Goal: Navigation & Orientation: Understand site structure

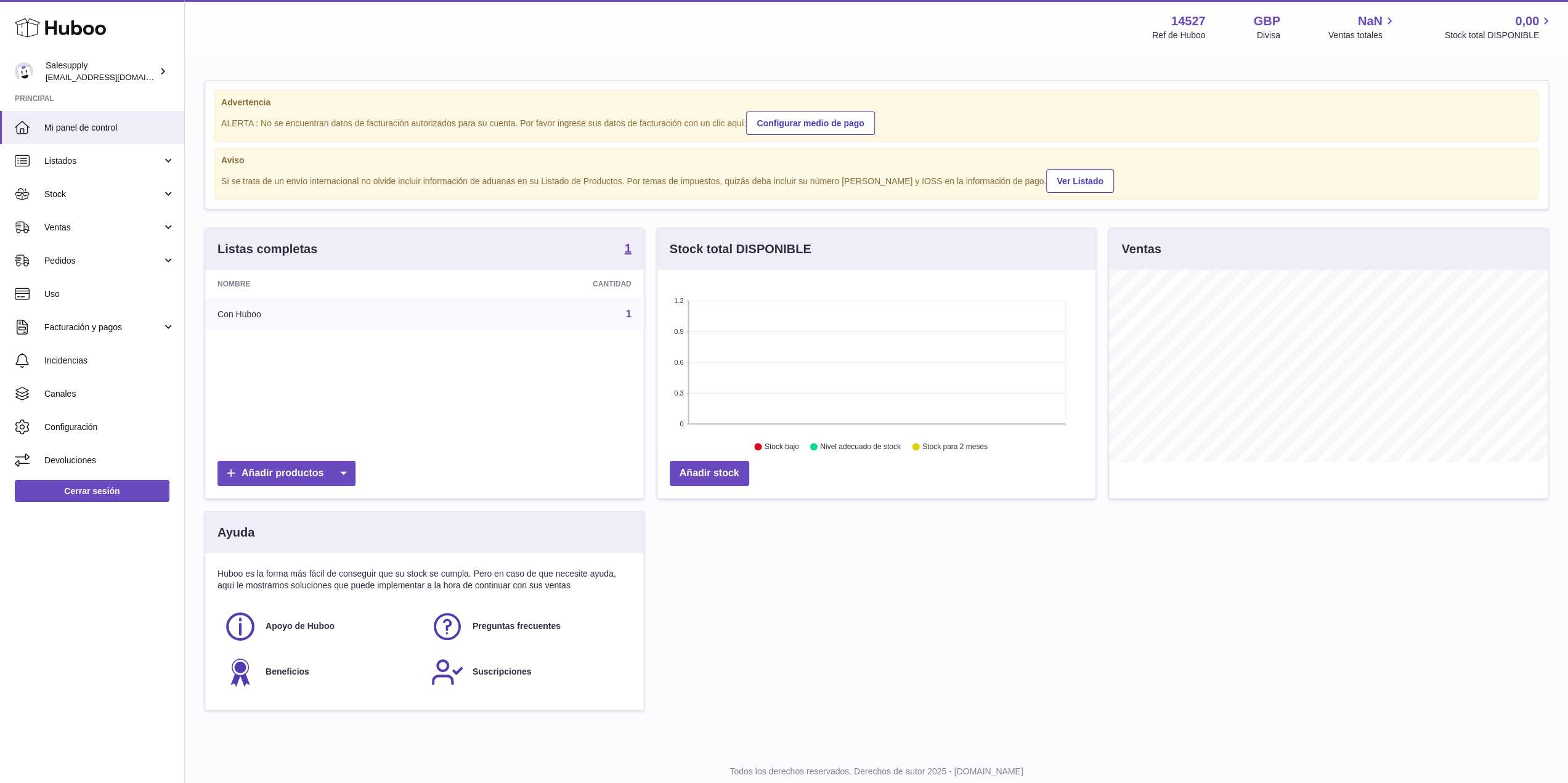
scroll to position [192, 439]
click at [97, 157] on span "Listados" at bounding box center [103, 160] width 117 height 11
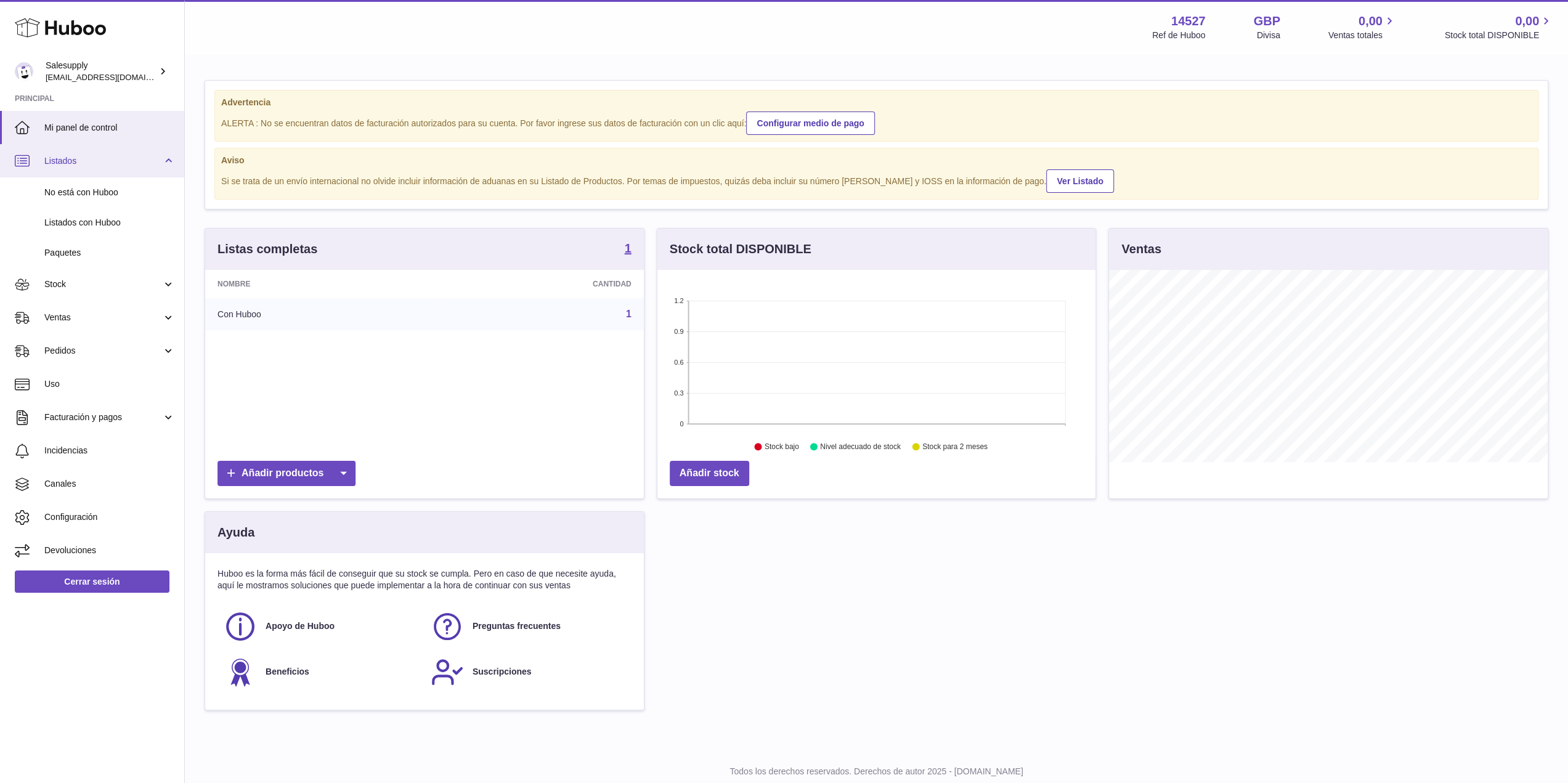
click at [97, 157] on span "Listados" at bounding box center [103, 160] width 117 height 11
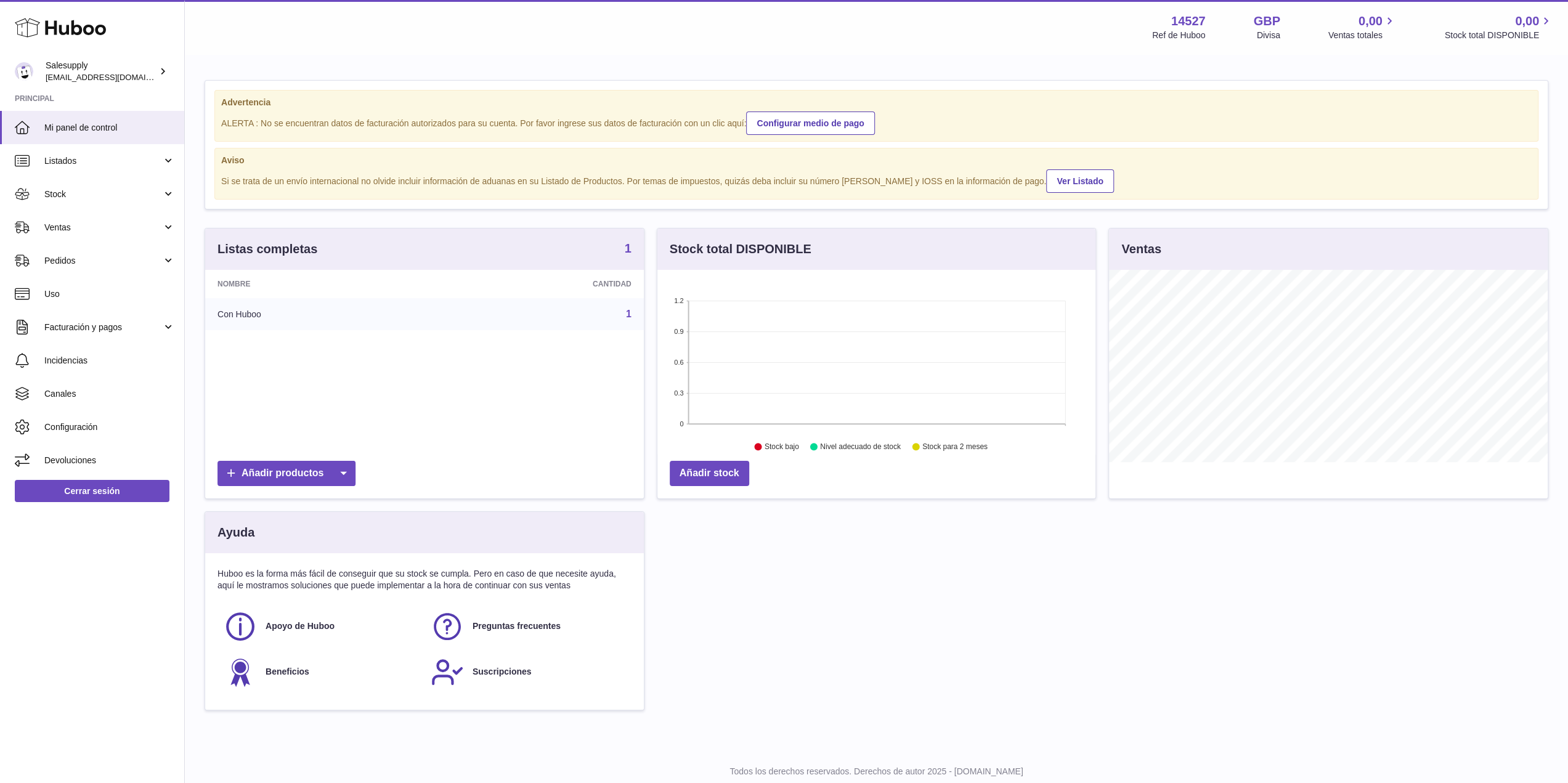
click at [630, 242] on strong "1" at bounding box center [628, 248] width 7 height 12
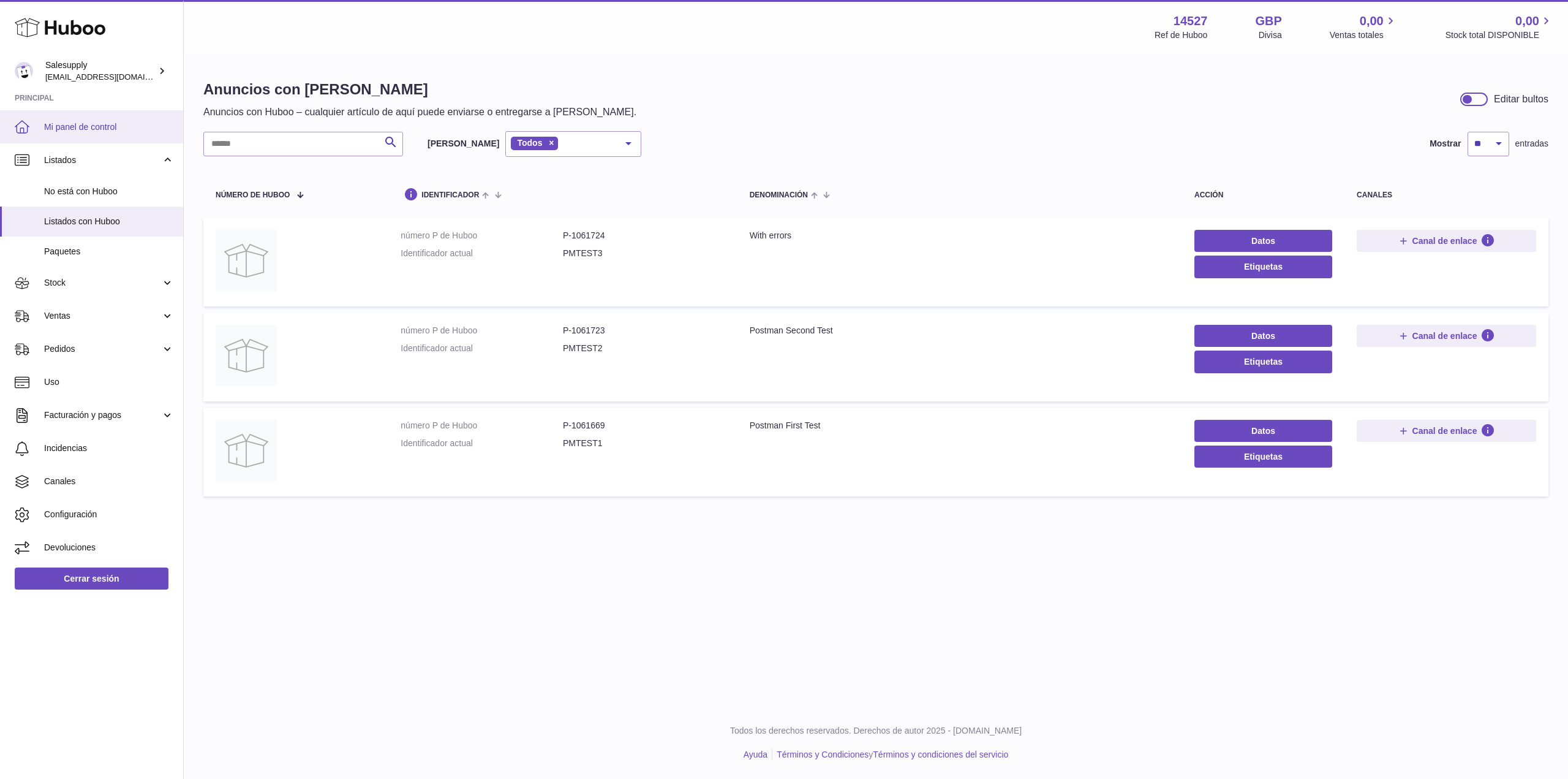
click at [130, 119] on link "Mi panel de control" at bounding box center [91, 127] width 183 height 33
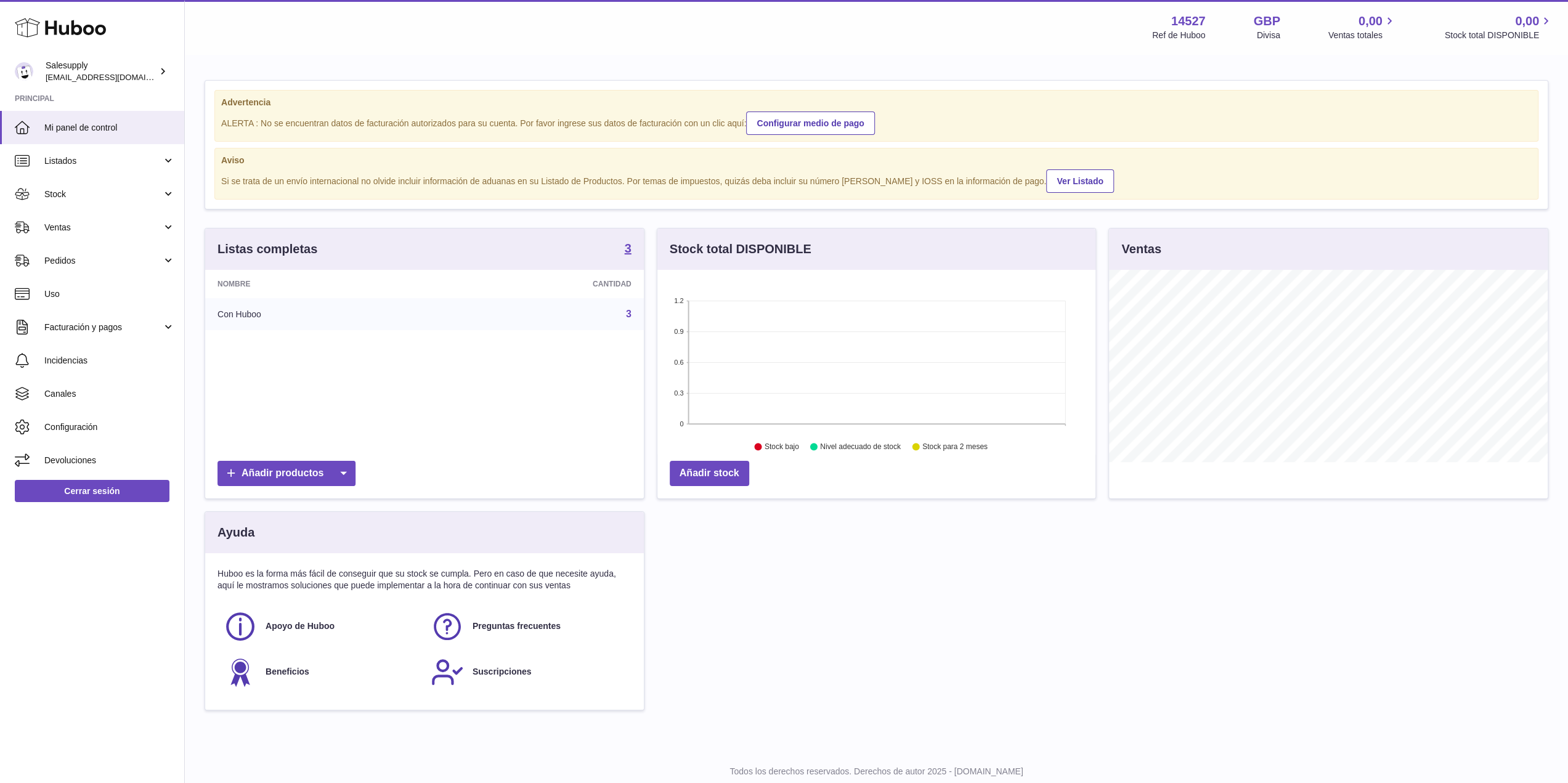
scroll to position [192, 439]
click at [93, 160] on span "Listados" at bounding box center [103, 160] width 117 height 11
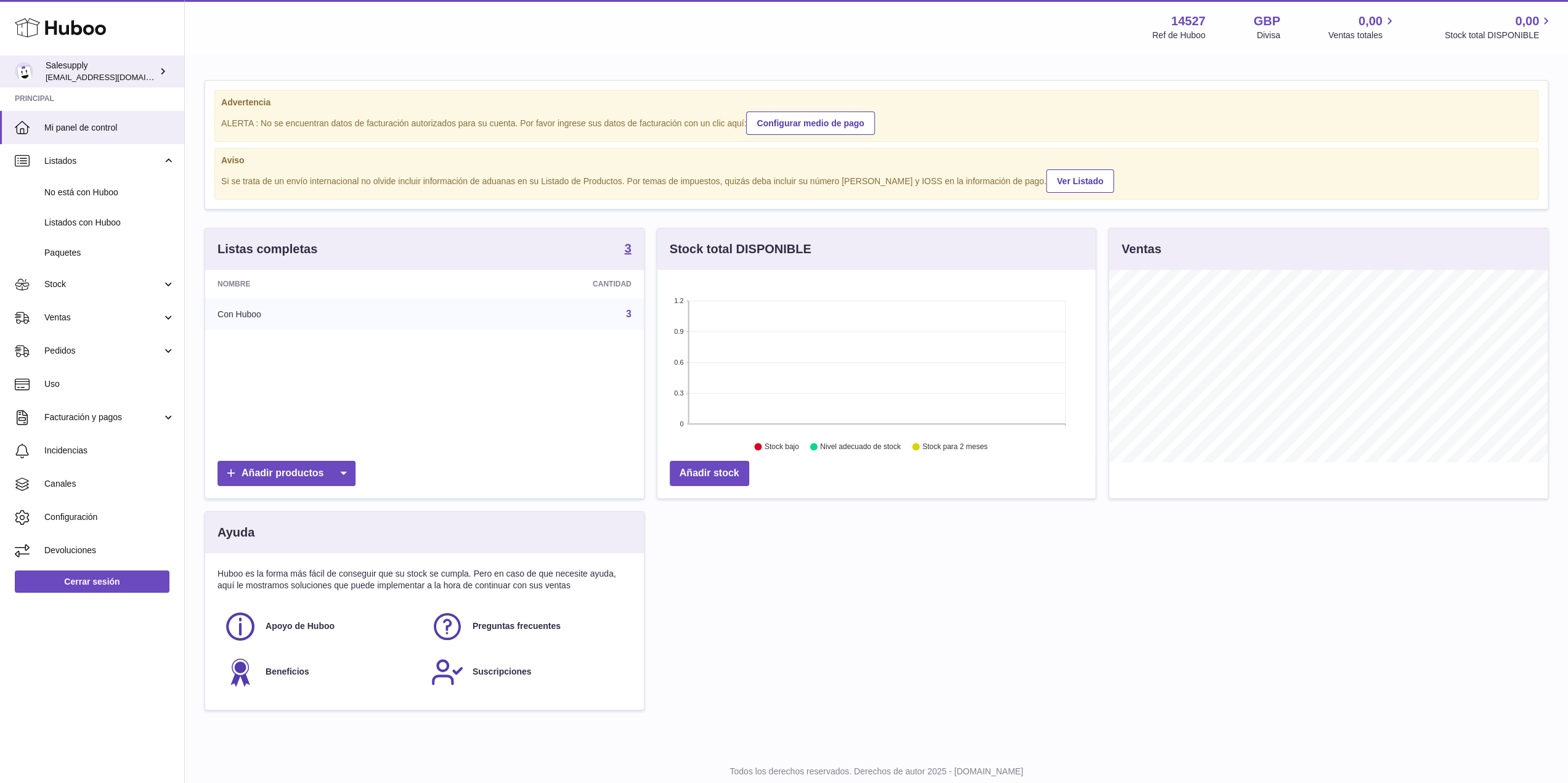
click at [168, 72] on icon at bounding box center [162, 70] width 13 height 13
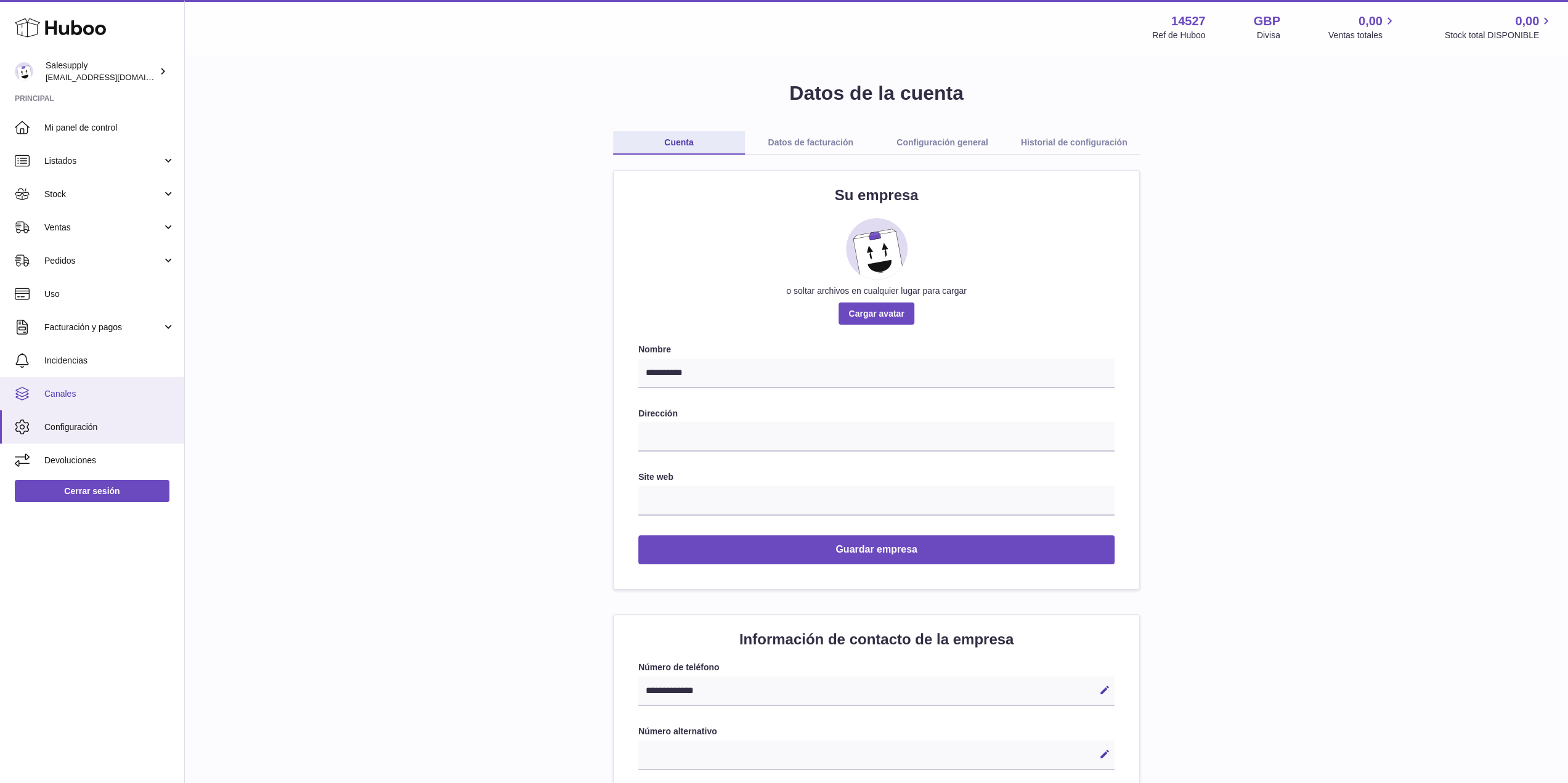
click at [91, 396] on span "Canales" at bounding box center [109, 393] width 131 height 11
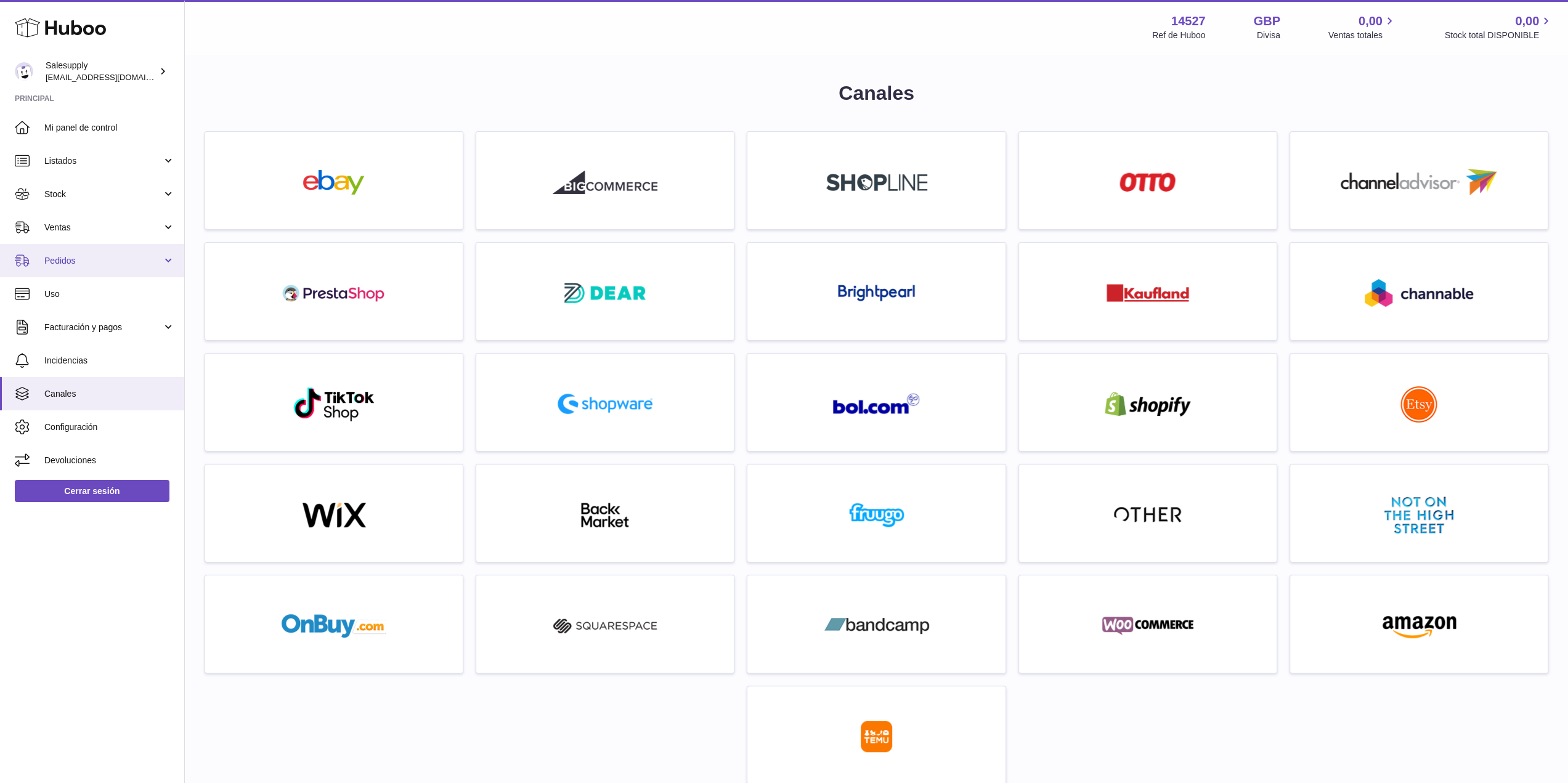
click at [147, 267] on link "Pedidos" at bounding box center [92, 261] width 184 height 34
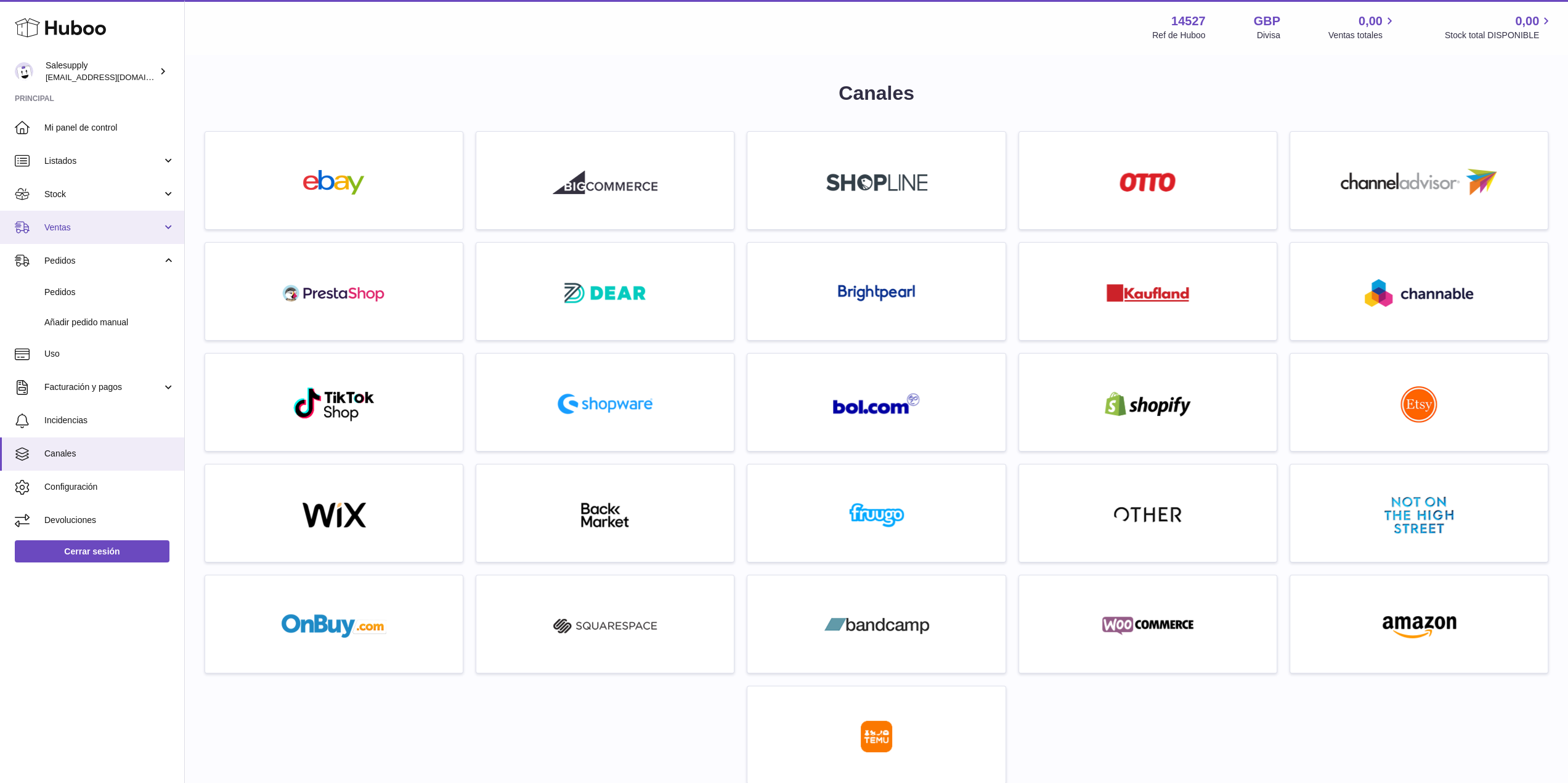
click at [149, 238] on link "Ventas" at bounding box center [92, 227] width 184 height 34
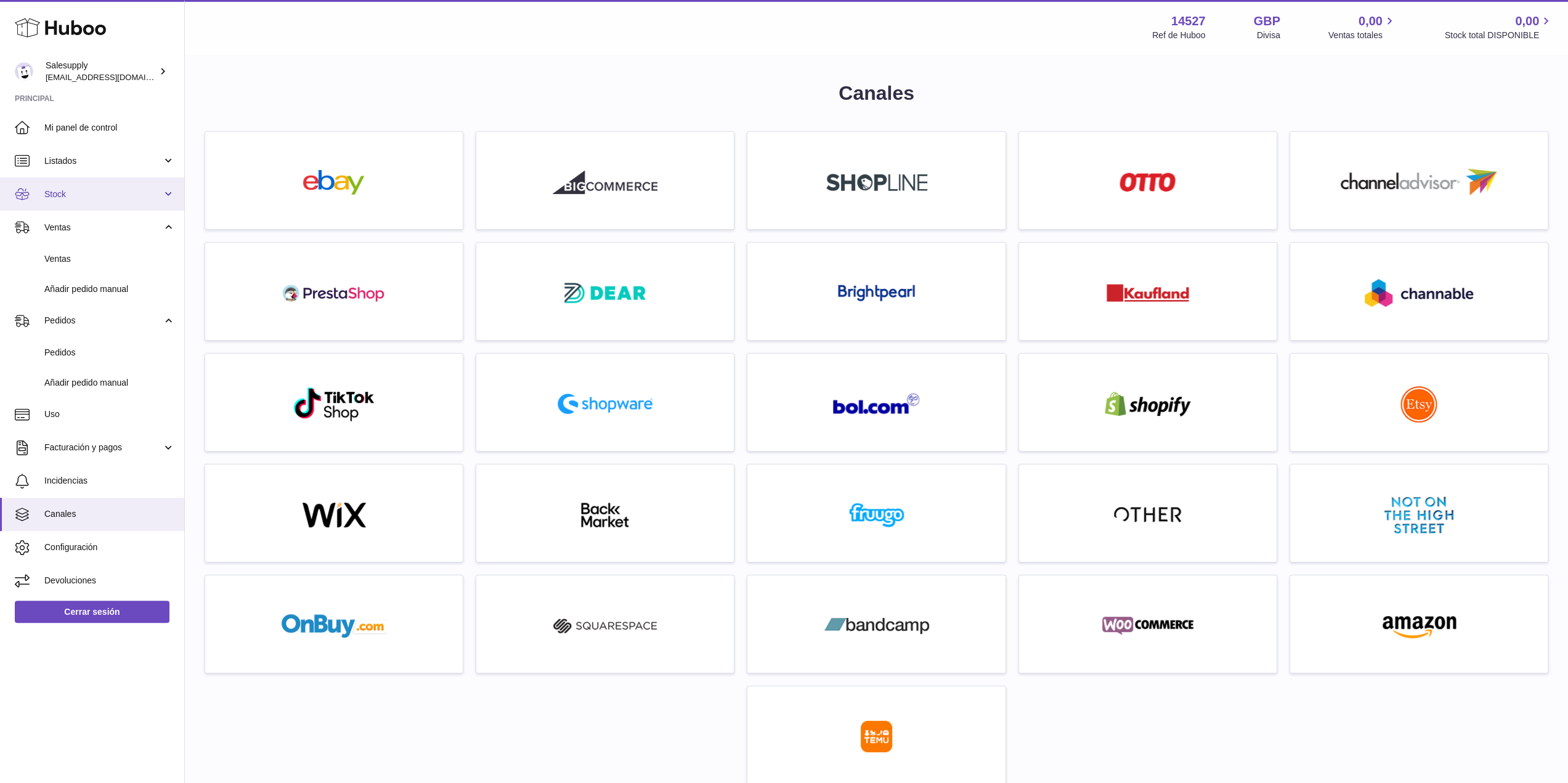
click at [164, 188] on link "Stock" at bounding box center [92, 194] width 184 height 34
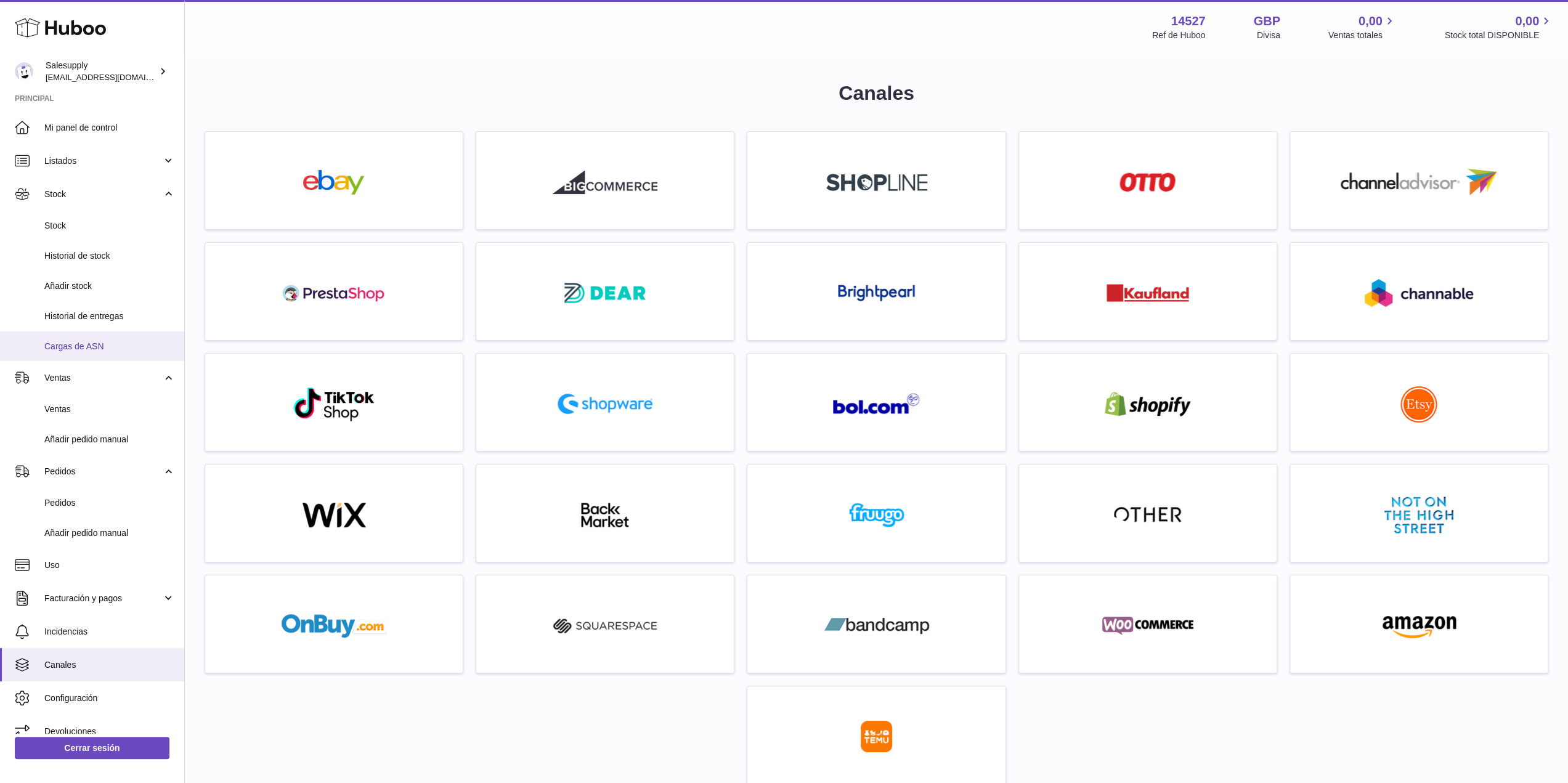
click at [94, 342] on span "Cargas de ASN" at bounding box center [109, 346] width 131 height 11
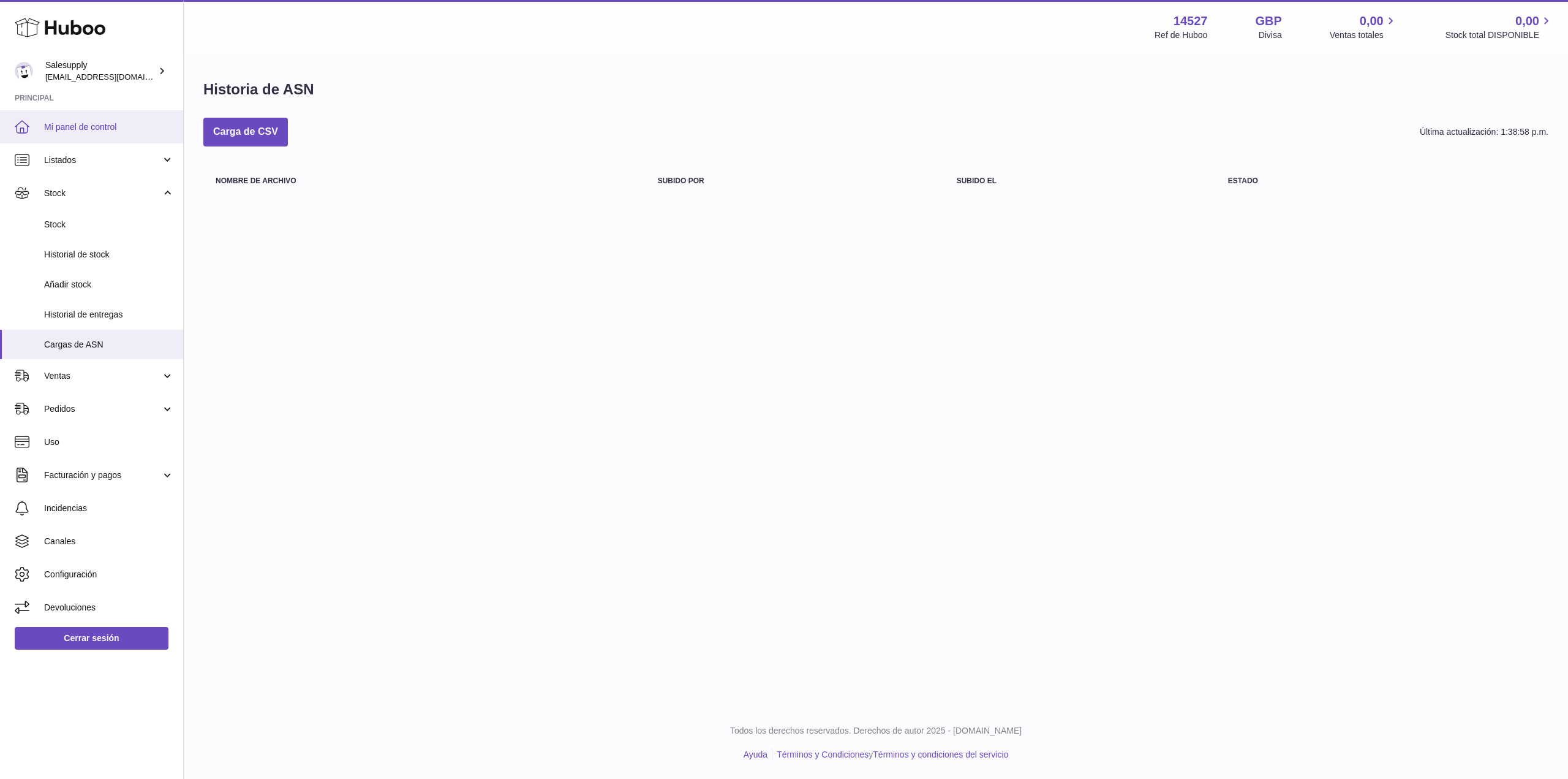
click at [82, 120] on link "Mi panel de control" at bounding box center [91, 127] width 183 height 33
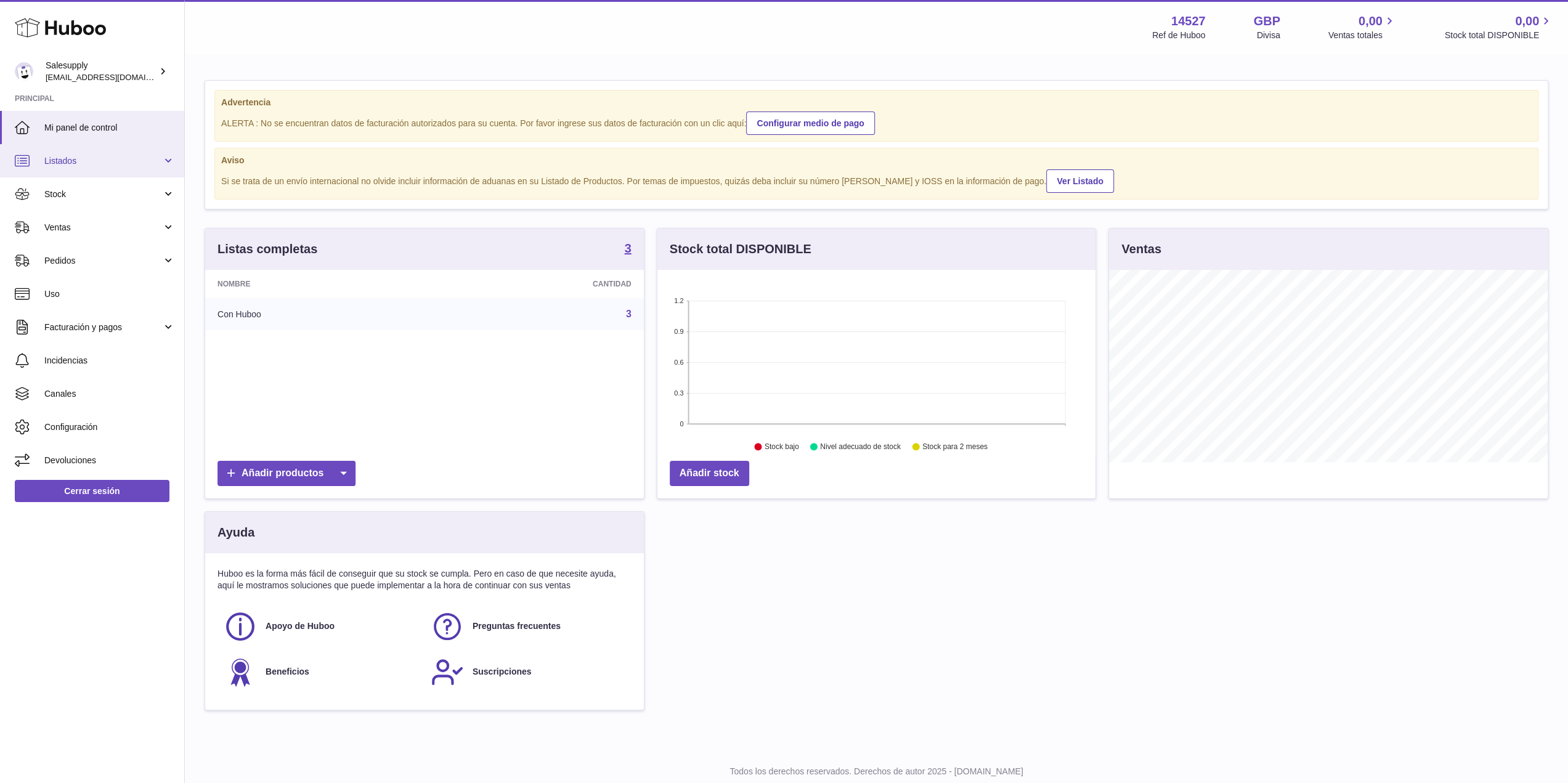
scroll to position [192, 439]
click at [1183, 26] on strong "14527" at bounding box center [1188, 21] width 34 height 17
drag, startPoint x: 1168, startPoint y: 48, endPoint x: 1159, endPoint y: 44, distance: 9.8
click at [1167, 48] on div "Menú Huboo 14527 Ref de Huboo GBP Divisa 0,00 Ventas totales 0,00 Stock total D…" at bounding box center [876, 27] width 1383 height 54
click at [68, 433] on link "Configuración" at bounding box center [92, 427] width 184 height 34
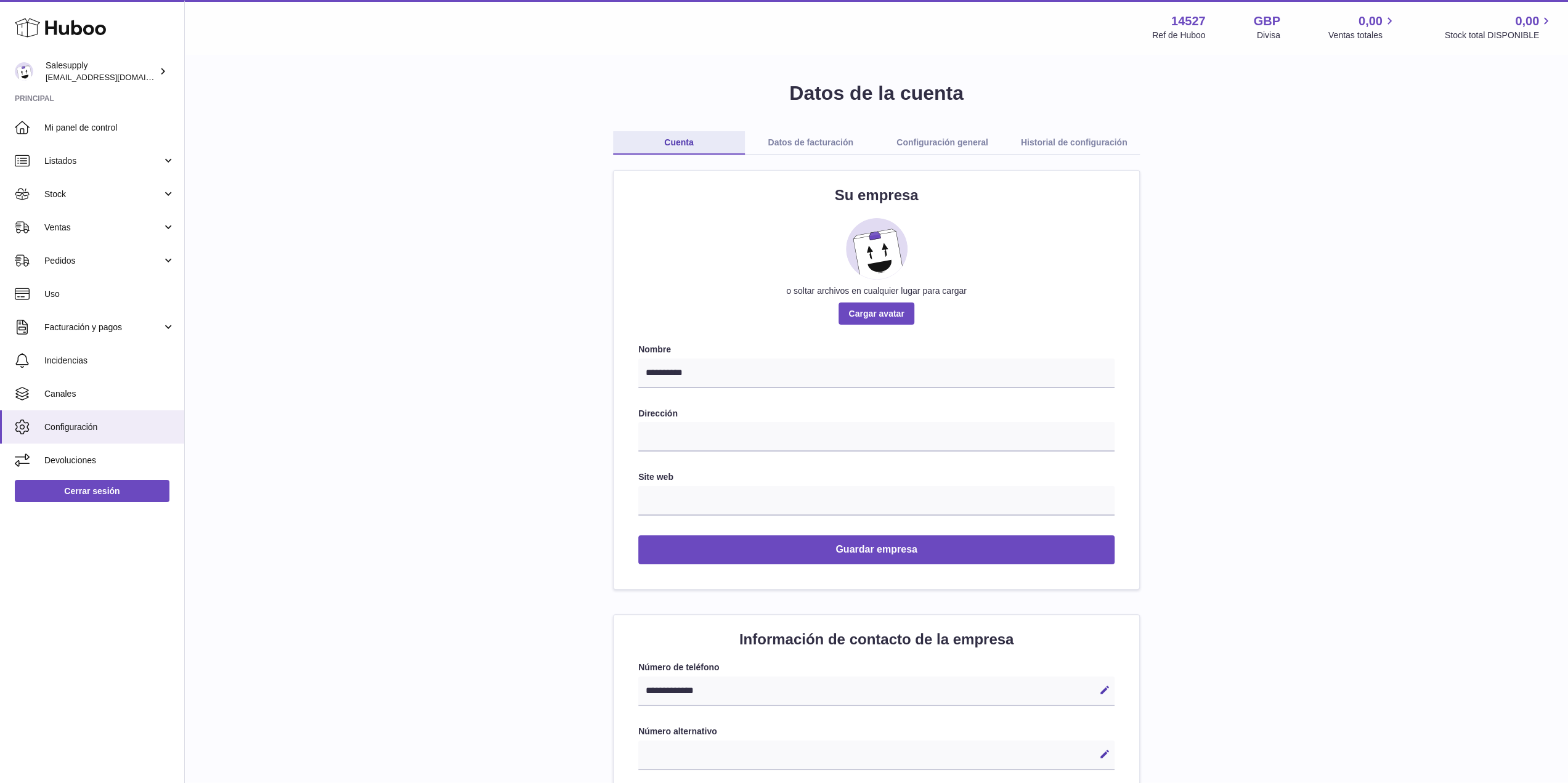
click at [948, 140] on link "Configuración general" at bounding box center [942, 143] width 132 height 23
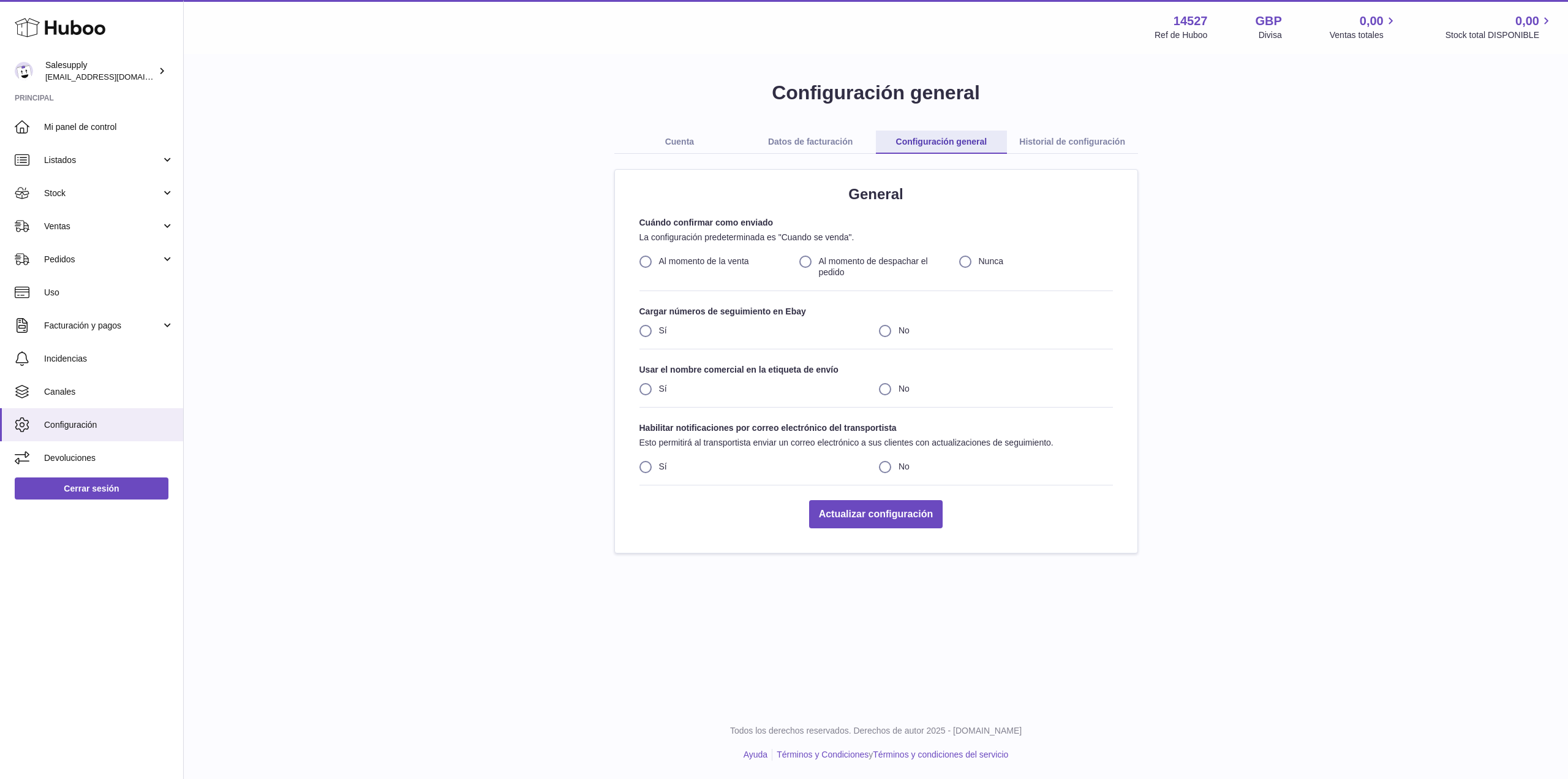
click at [1060, 142] on link "Historial de configuración" at bounding box center [1072, 142] width 131 height 23
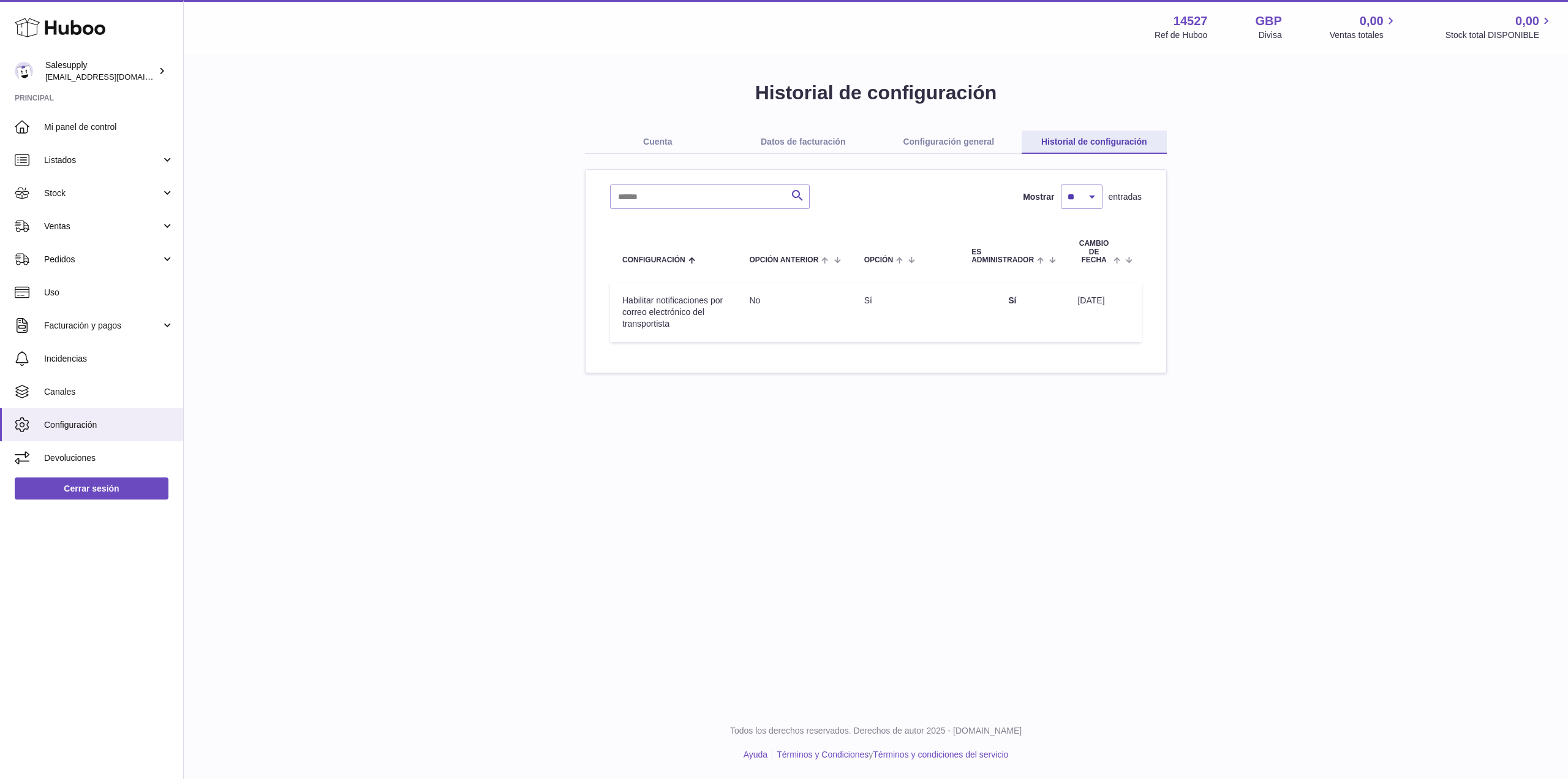
click at [1391, 79] on h1 "Historial de configuración" at bounding box center [876, 92] width 1345 height 26
click at [1285, 197] on div "Historial de configuración Cuenta Datos de facturación Configuración general Hi…" at bounding box center [876, 226] width 1345 height 294
click at [83, 137] on link "Mi panel de control" at bounding box center [91, 127] width 183 height 33
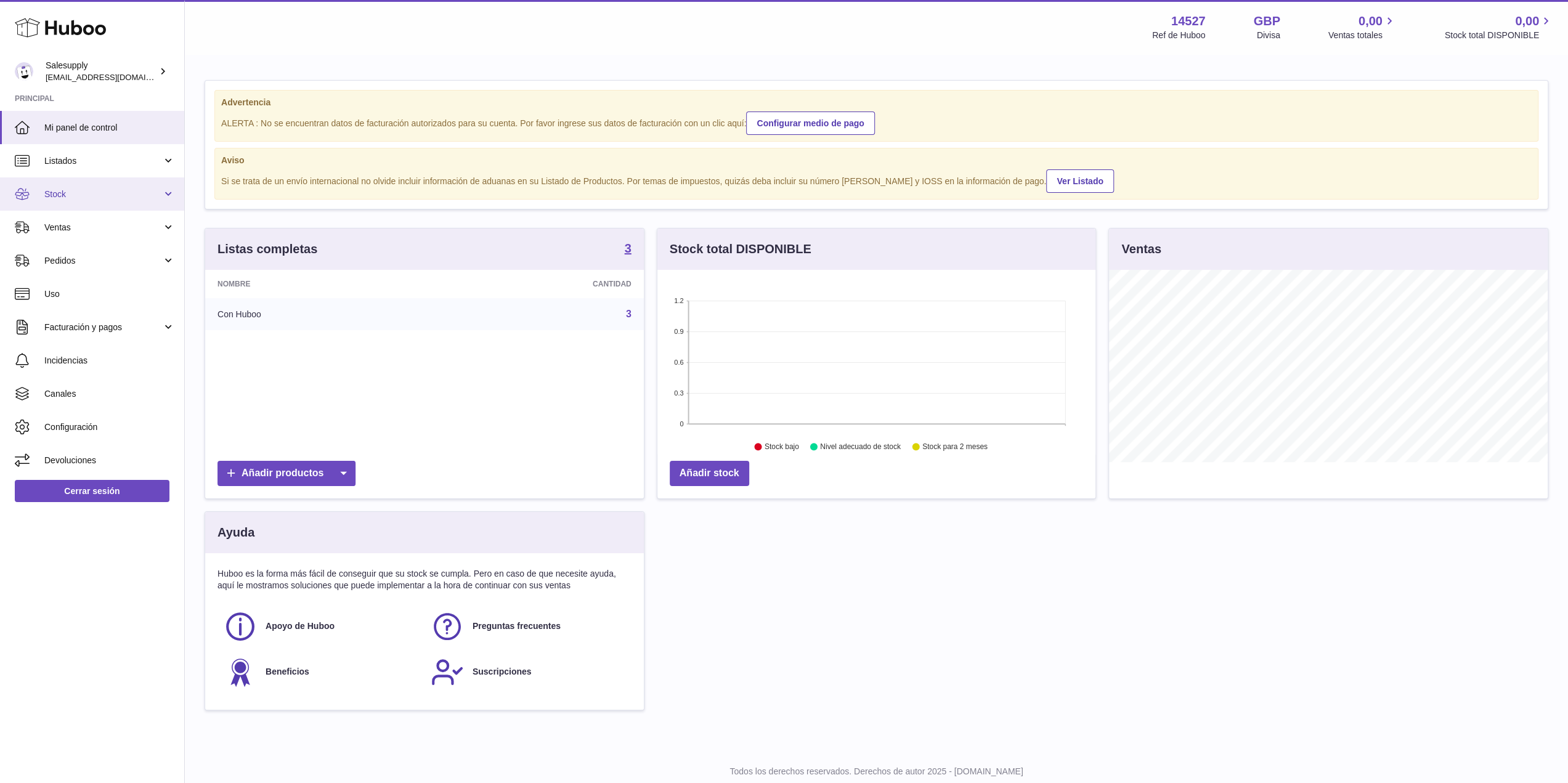
scroll to position [192, 439]
click at [91, 194] on span "Stock" at bounding box center [103, 194] width 117 height 11
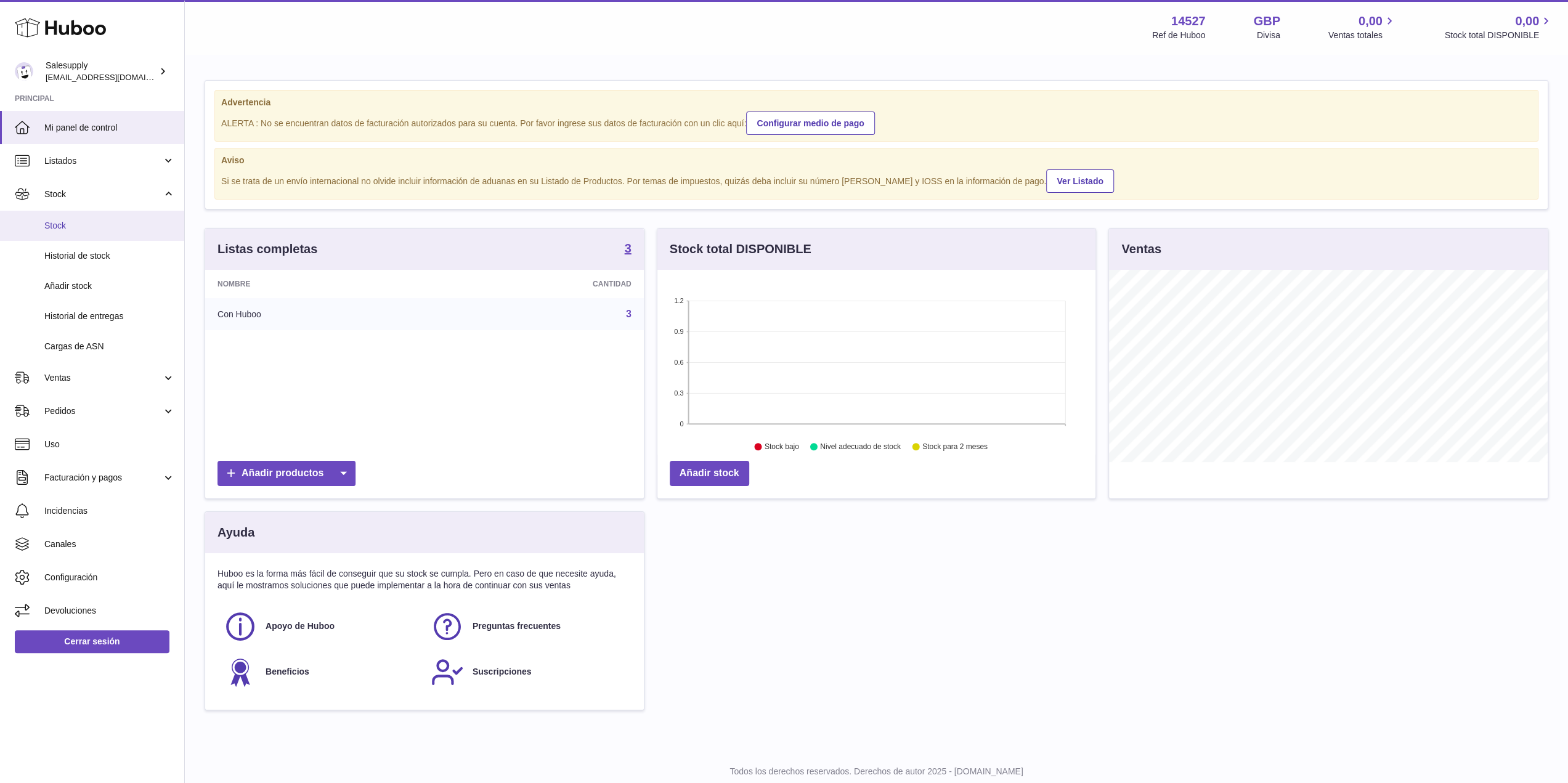
click at [80, 225] on span "Stock" at bounding box center [109, 225] width 131 height 11
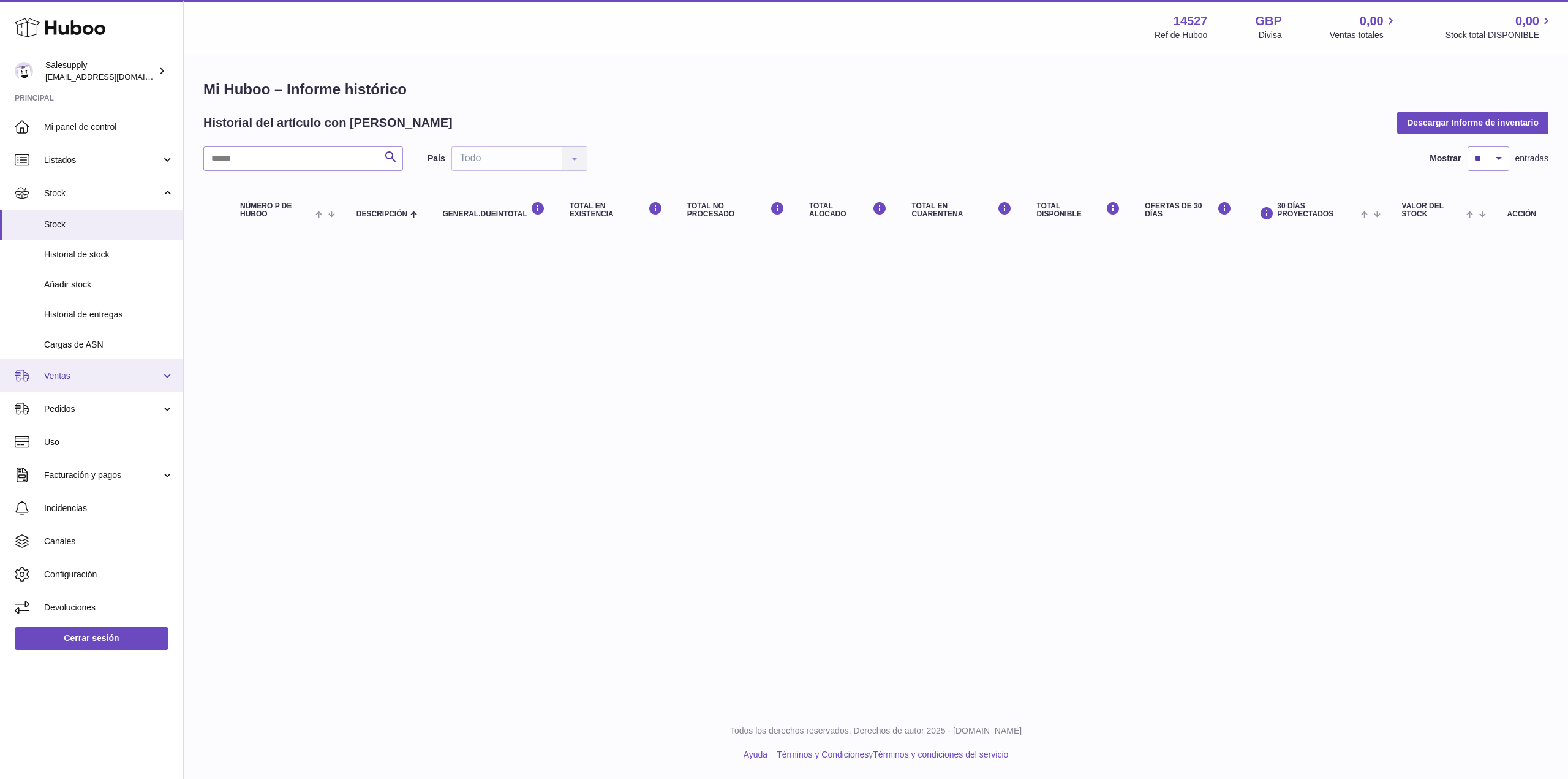
click at [55, 380] on span "Ventas" at bounding box center [102, 375] width 117 height 11
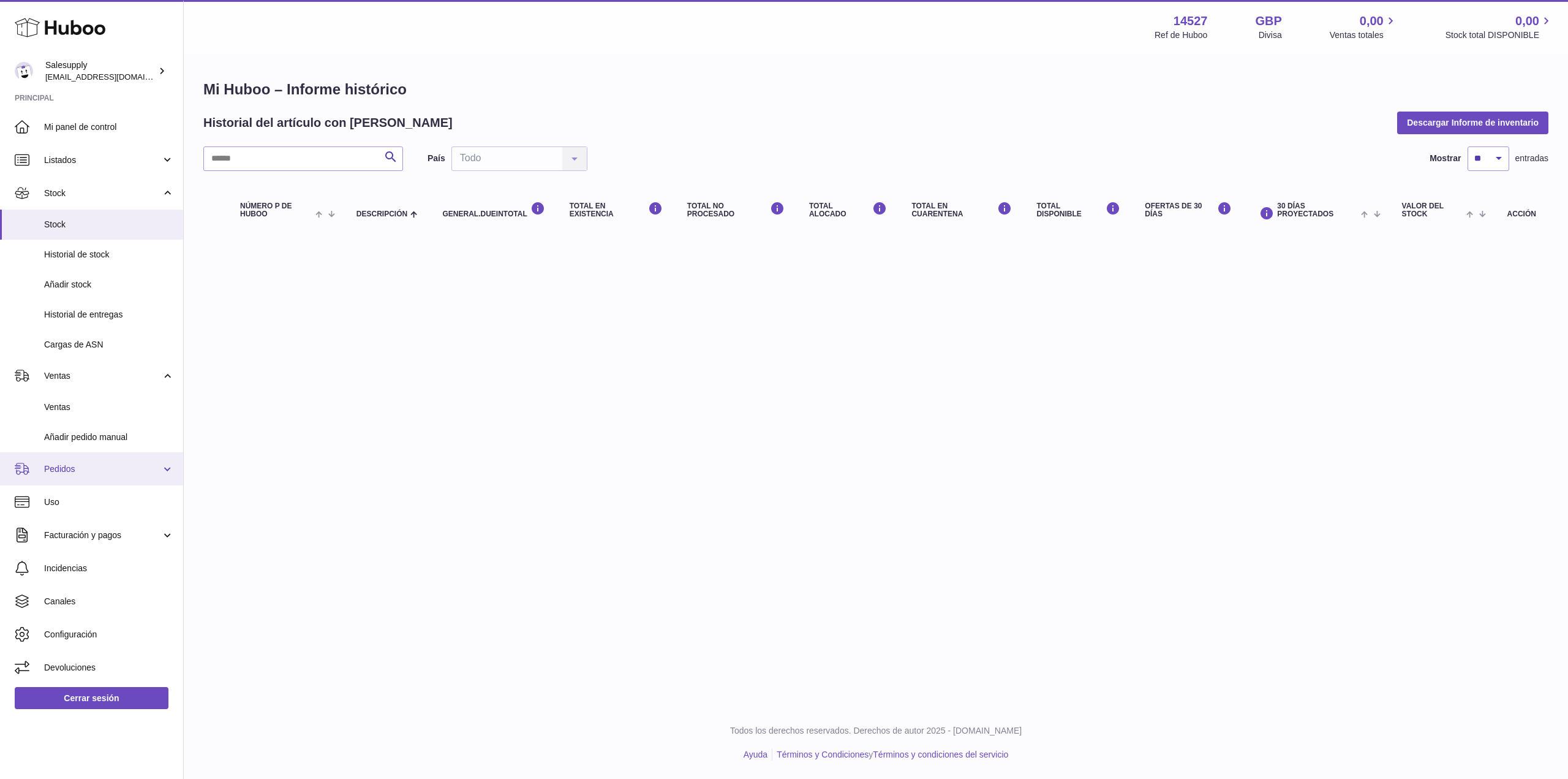
click at [70, 481] on link "Pedidos" at bounding box center [91, 469] width 183 height 33
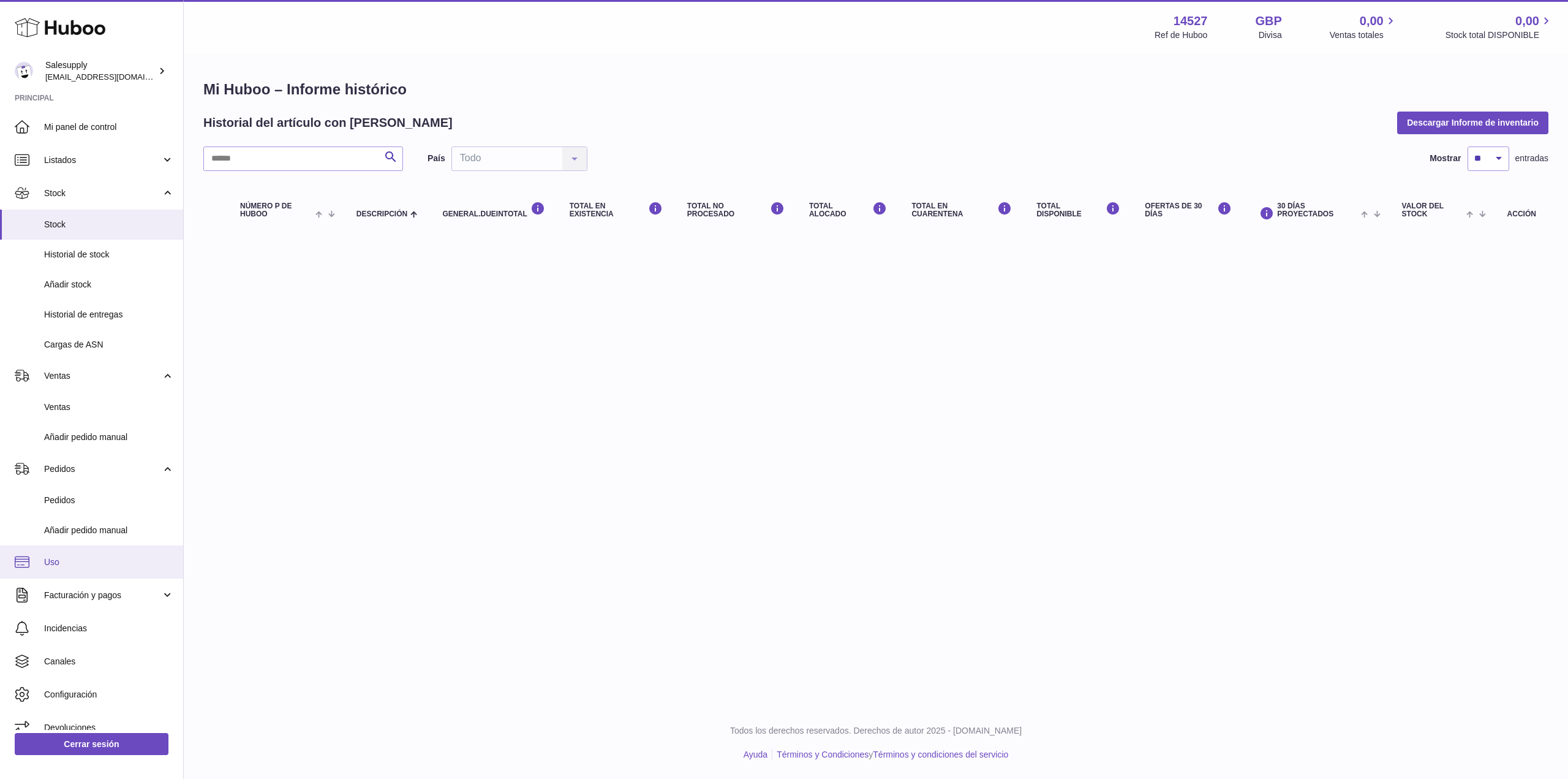
click at [51, 561] on span "Uso" at bounding box center [109, 562] width 130 height 11
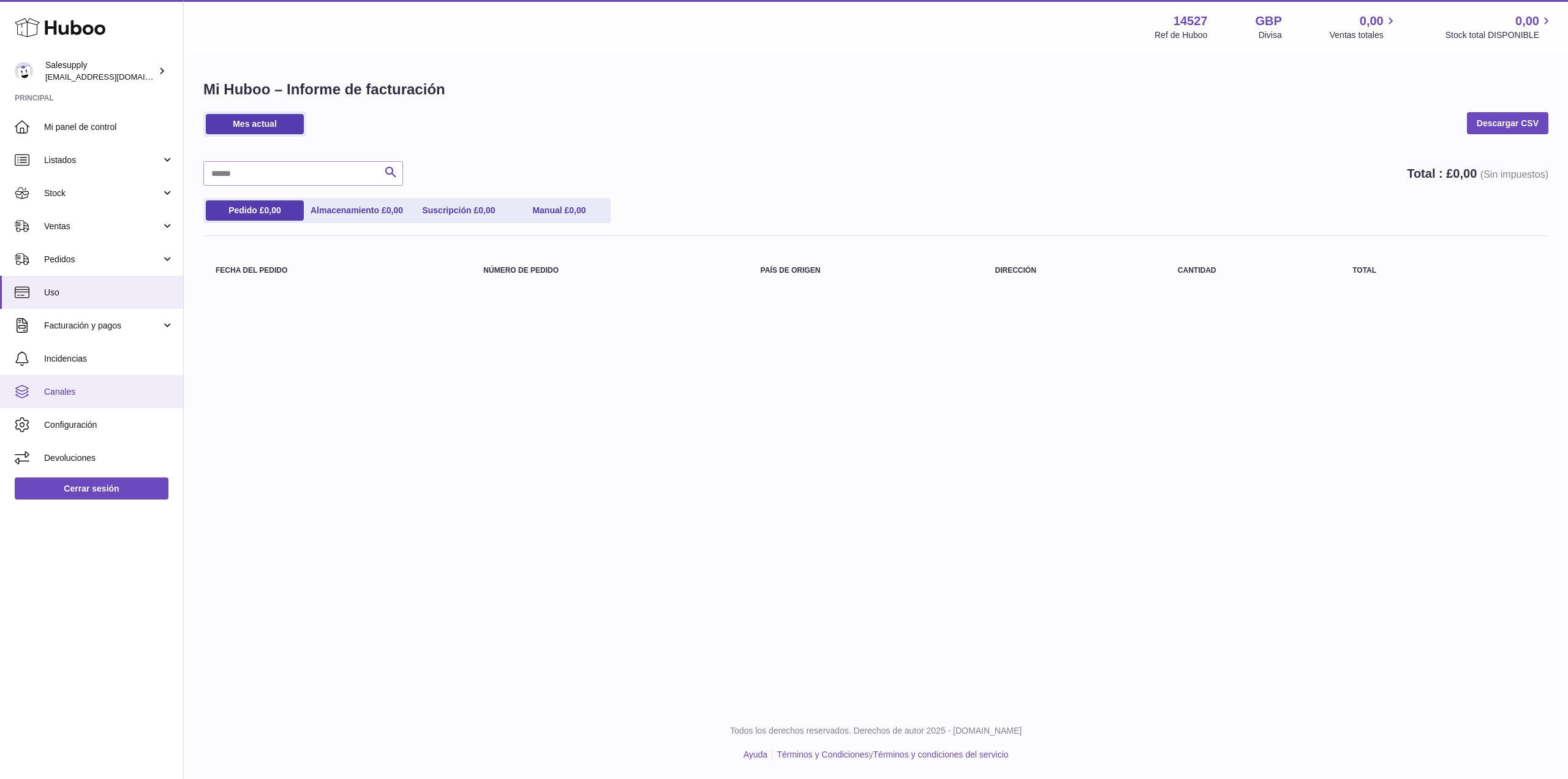
click at [99, 385] on link "Canales" at bounding box center [91, 392] width 183 height 33
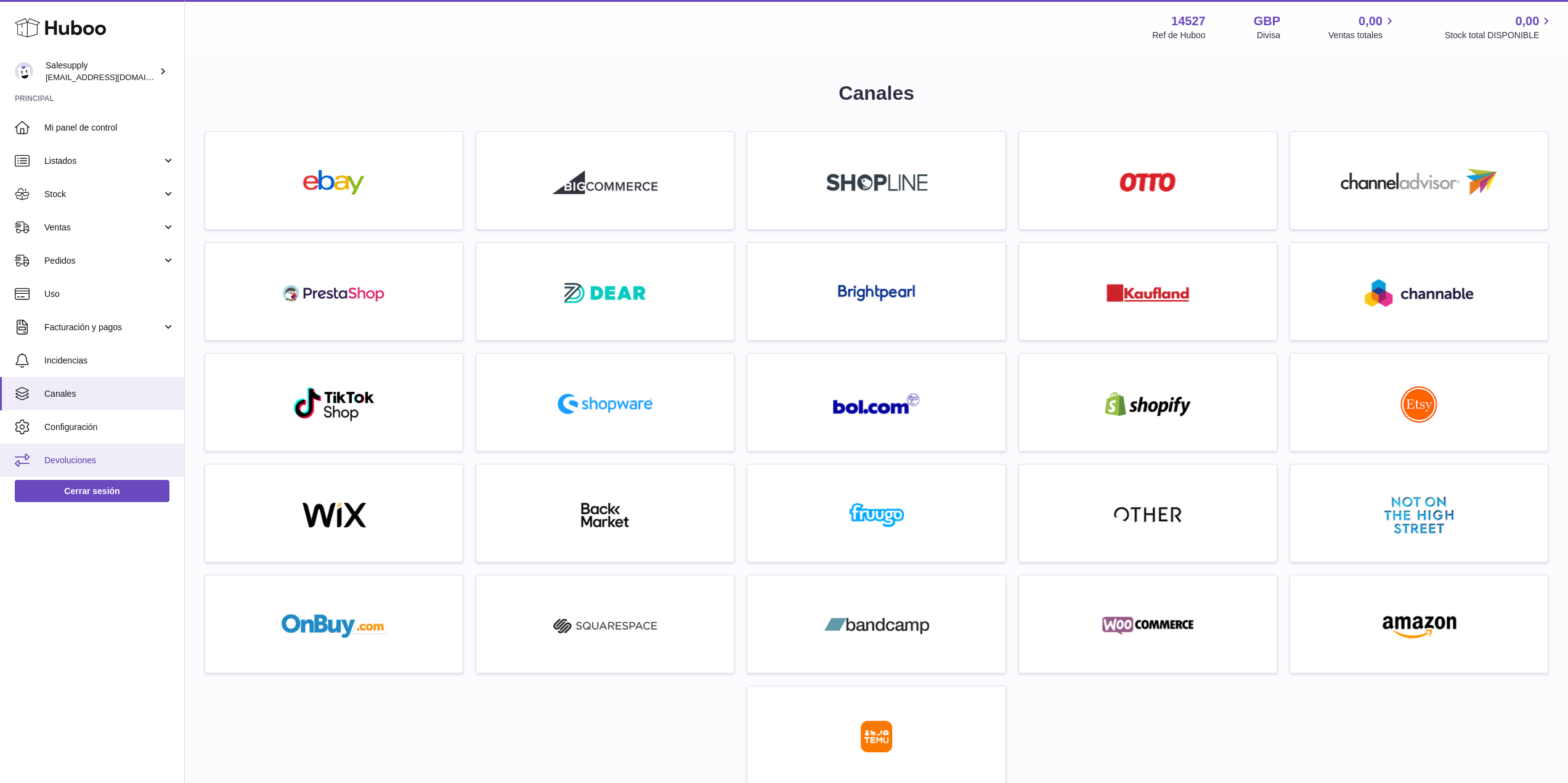
click at [90, 470] on link "Devoluciones" at bounding box center [92, 460] width 184 height 34
